Goal: Check status: Check status

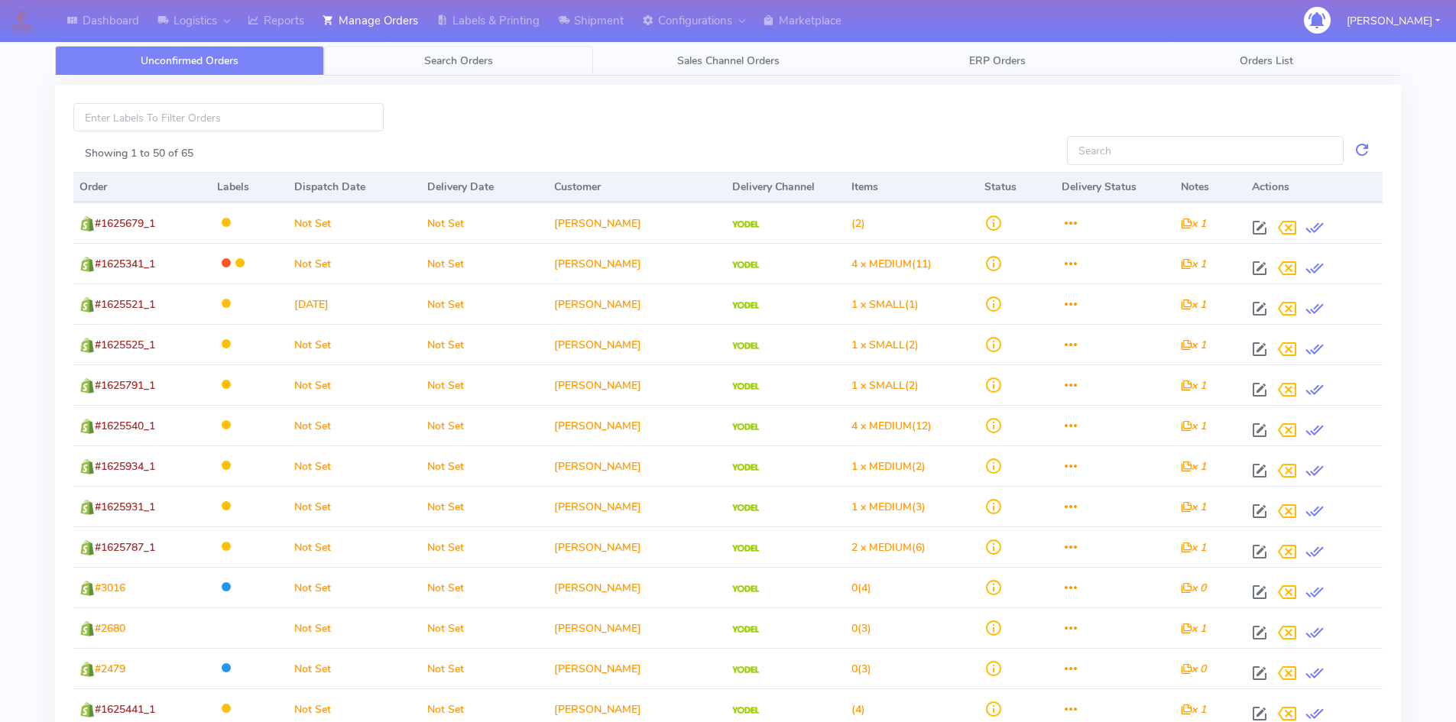
click at [468, 62] on span "Search Orders" at bounding box center [458, 60] width 69 height 15
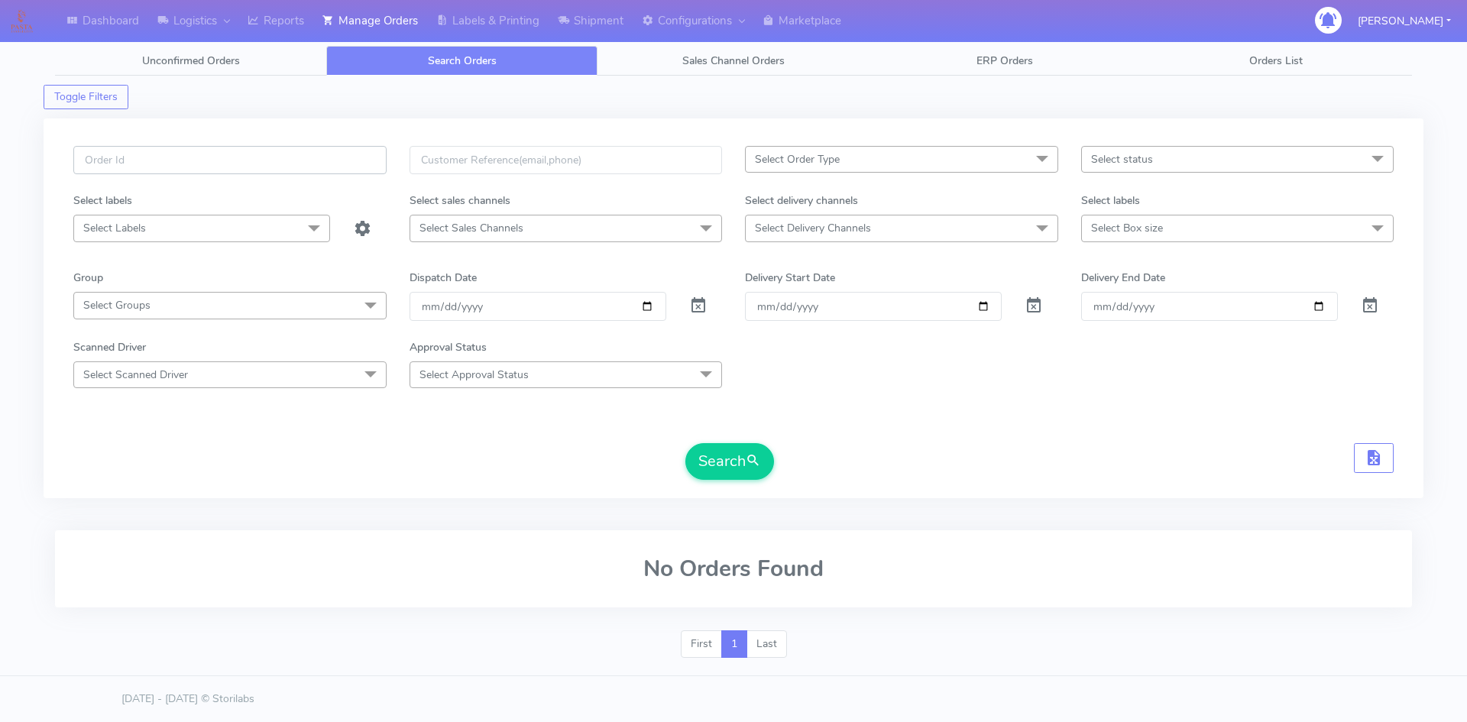
click at [213, 157] on input "text" at bounding box center [229, 160] width 313 height 28
paste input "14605311-1"
click at [88, 160] on input "14605311-1" at bounding box center [229, 160] width 313 height 28
click at [182, 160] on input "#14605311-1" at bounding box center [229, 160] width 313 height 28
click at [728, 466] on button "Search" at bounding box center [729, 461] width 89 height 37
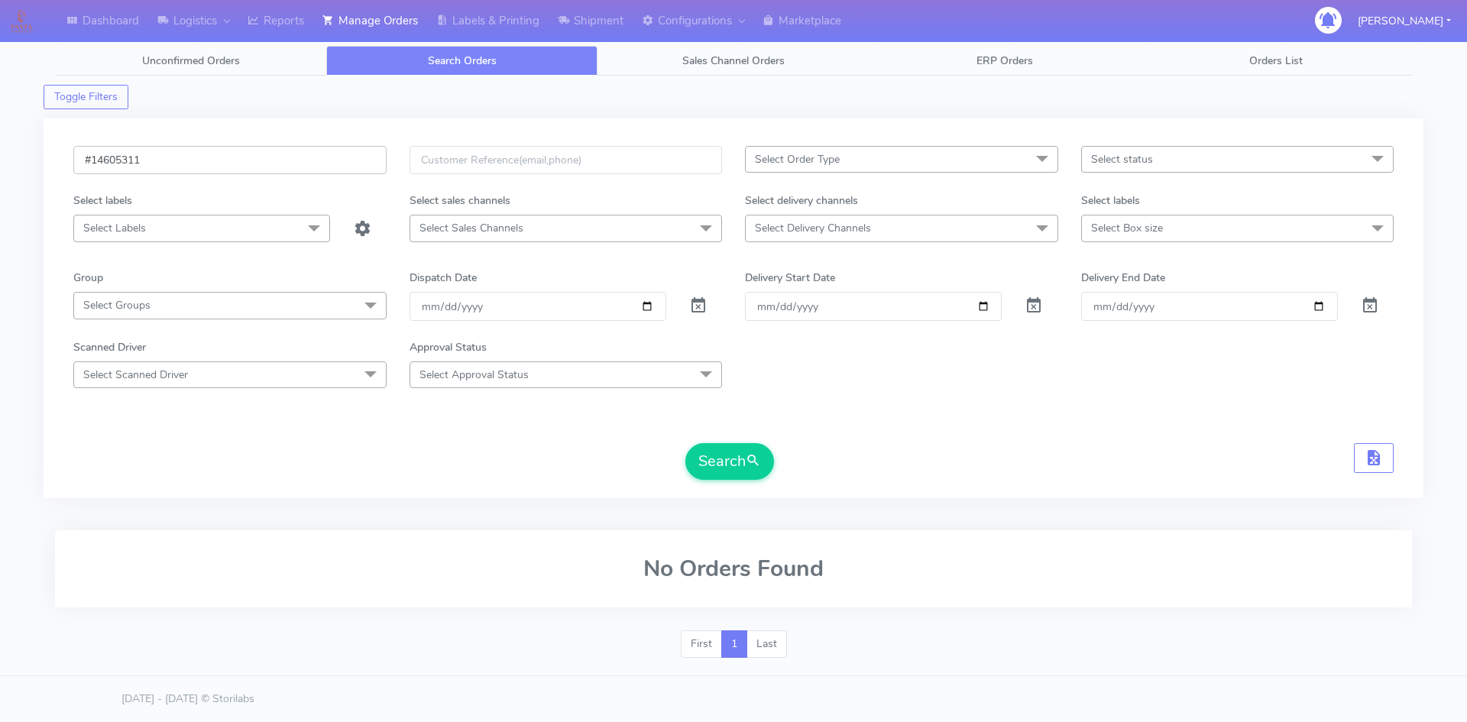
click at [196, 162] on input "#14605311" at bounding box center [229, 160] width 313 height 28
type input "#14605311_1"
click at [685, 443] on button "Search" at bounding box center [729, 461] width 89 height 37
drag, startPoint x: 172, startPoint y: 161, endPoint x: 90, endPoint y: 157, distance: 81.9
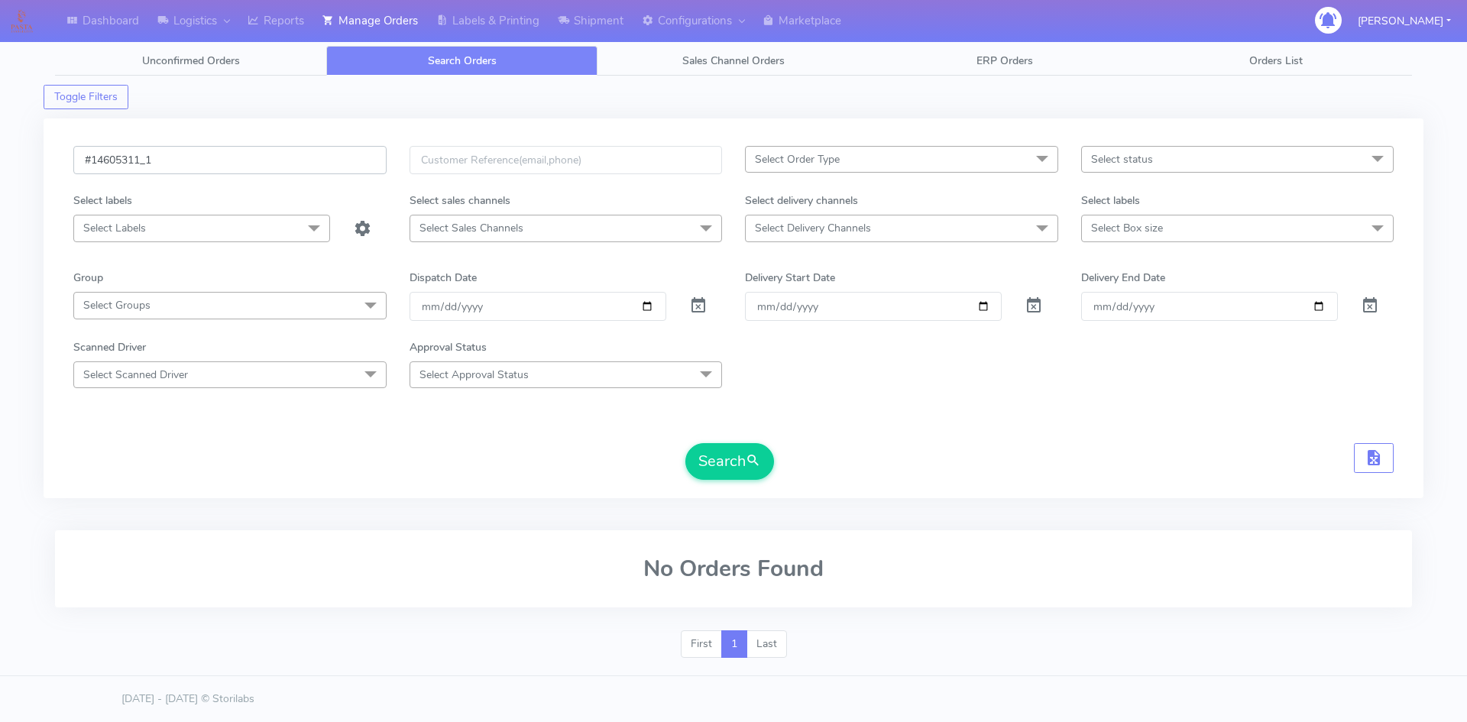
click at [90, 157] on input "#14605311_1" at bounding box center [229, 160] width 313 height 28
click at [169, 155] on input "#14605311_1" at bounding box center [229, 160] width 313 height 28
drag, startPoint x: 180, startPoint y: 164, endPoint x: 68, endPoint y: 164, distance: 112.3
click at [68, 164] on div "#14605311_1" at bounding box center [230, 169] width 336 height 47
